Goal: Book appointment/travel/reservation

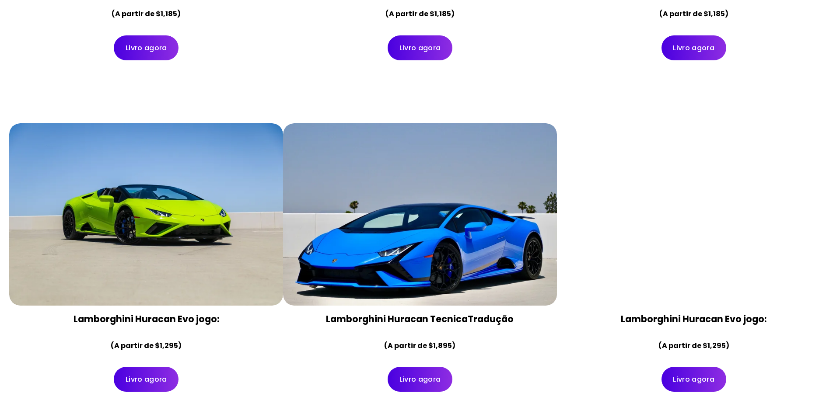
scroll to position [749, 0]
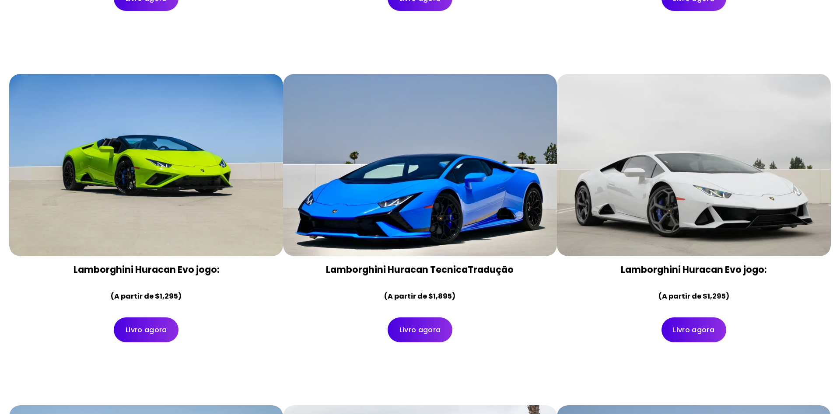
click at [283, 310] on div "Livro agora" at bounding box center [146, 330] width 274 height 40
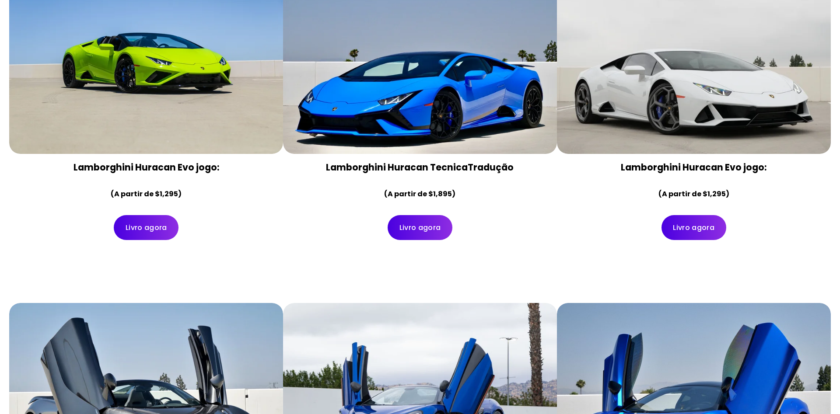
scroll to position [838, 0]
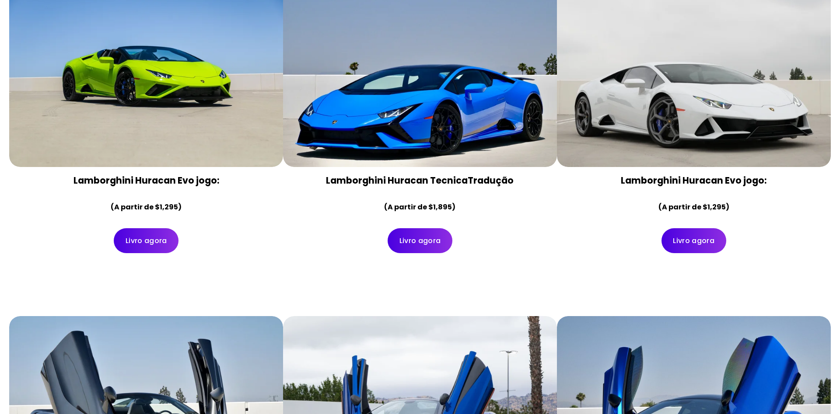
click at [685, 228] on link "Livro agora" at bounding box center [694, 240] width 65 height 25
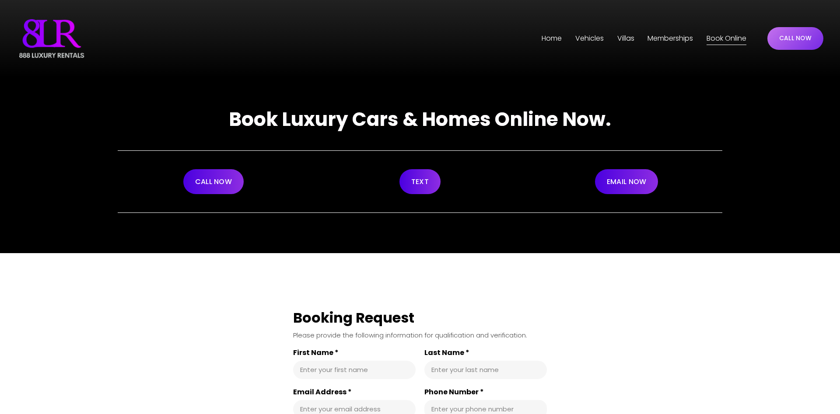
click at [794, 42] on link "CALL NOW" at bounding box center [796, 38] width 56 height 23
click at [720, 37] on link "Book Online" at bounding box center [727, 39] width 40 height 14
click at [130, 39] on div "Home Vehicles Los Angeles Phoenix Miami Villas Los Angeles" at bounding box center [427, 39] width 639 height 14
click at [786, 41] on link "CALL NOW" at bounding box center [796, 38] width 56 height 23
